Goal: Task Accomplishment & Management: Use online tool/utility

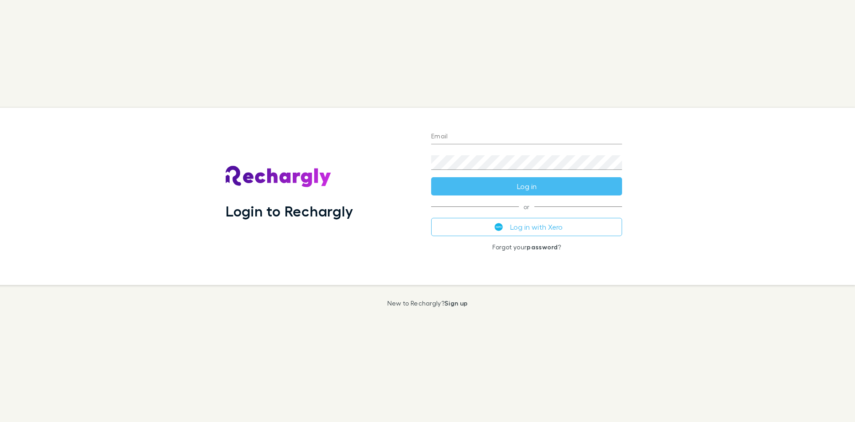
click at [525, 226] on button "Log in with Xero" at bounding box center [526, 227] width 191 height 18
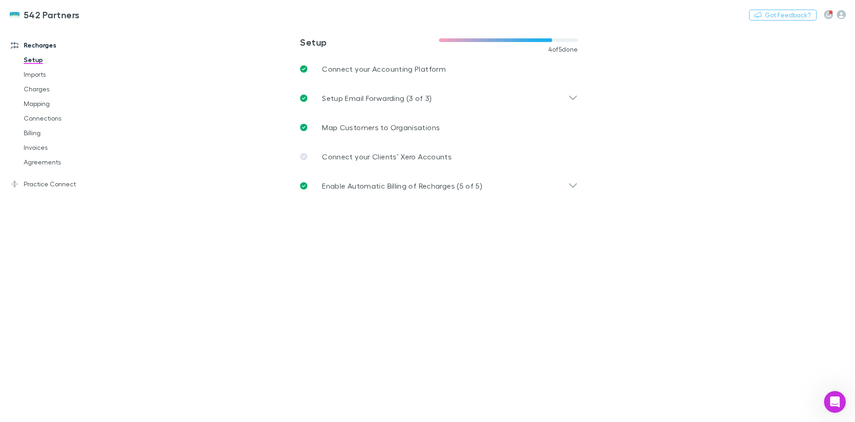
click at [34, 187] on link "Practice Connect" at bounding box center [62, 184] width 121 height 15
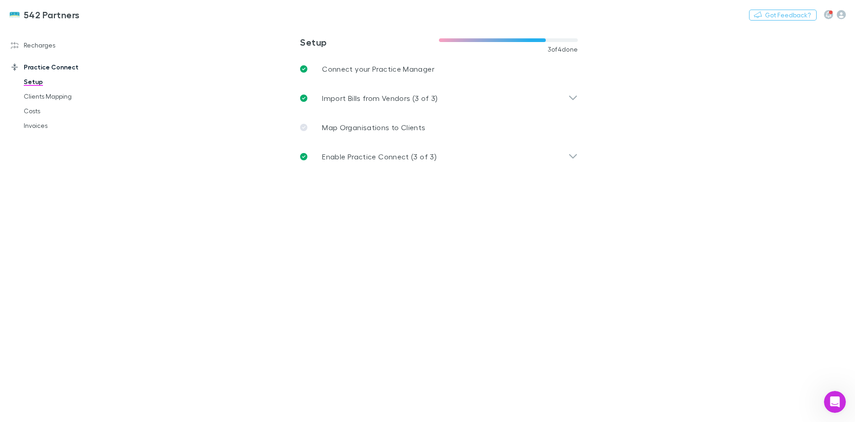
click at [32, 102] on link "Clients Mapping" at bounding box center [69, 96] width 109 height 15
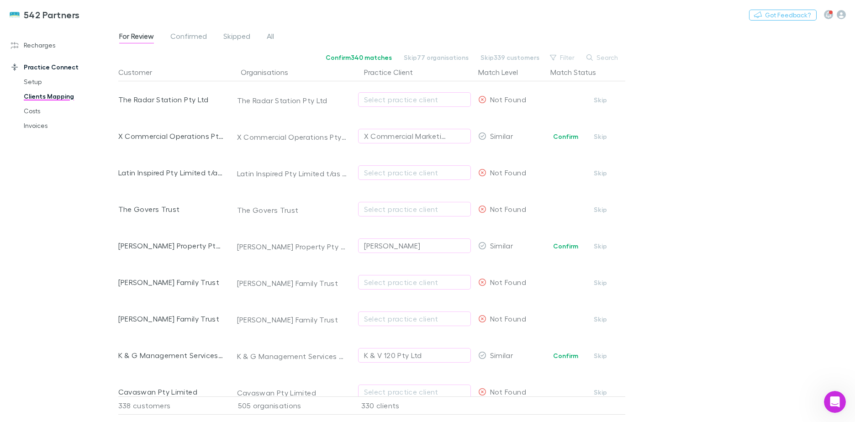
click at [627, 53] on div "For Review Confirmed Skipped All Confirm 340 matches Skip 77 organisations Skip…" at bounding box center [486, 224] width 736 height 396
drag, startPoint x: 627, startPoint y: 53, endPoint x: 606, endPoint y: 55, distance: 21.6
click at [606, 55] on button "Search" at bounding box center [603, 57] width 42 height 11
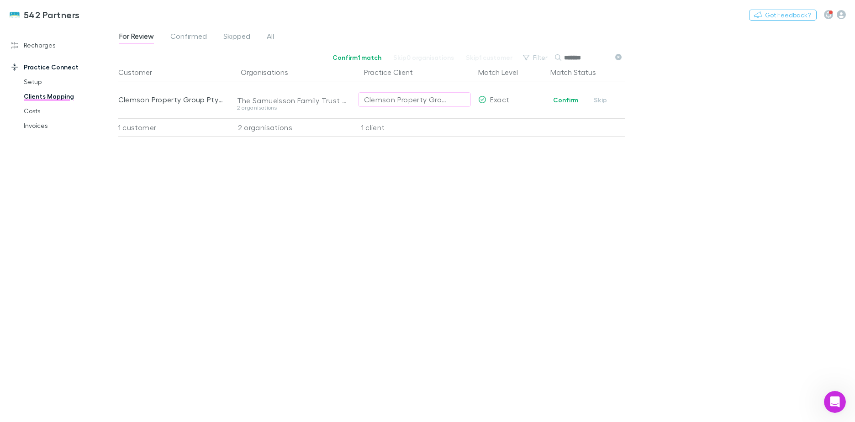
type input "*******"
